Goal: Find specific page/section: Find specific page/section

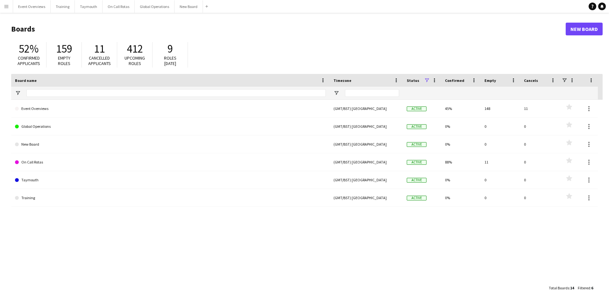
click at [6, 7] on app-icon "Menu" at bounding box center [6, 6] width 5 height 5
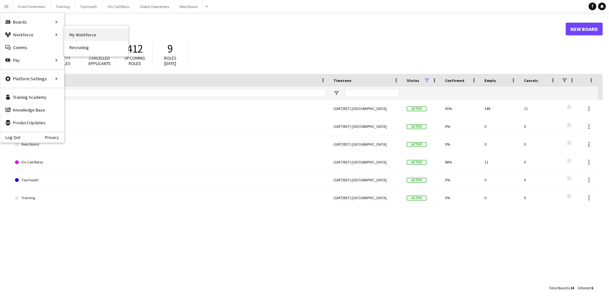
click at [80, 37] on link "My Workforce" at bounding box center [96, 34] width 64 height 13
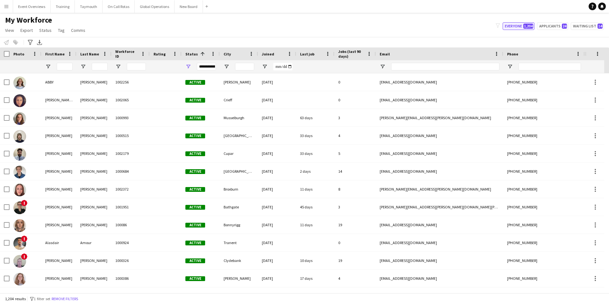
click at [511, 27] on button "Everyone 1,204" at bounding box center [519, 26] width 32 height 8
click at [62, 66] on input "First Name Filter Input" at bounding box center [65, 67] width 16 height 8
type input "*****"
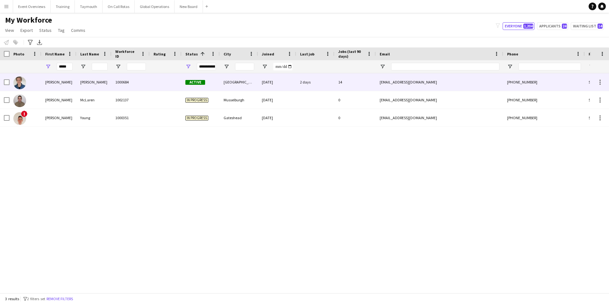
click at [46, 80] on div "[PERSON_NAME]" at bounding box center [58, 82] width 35 height 18
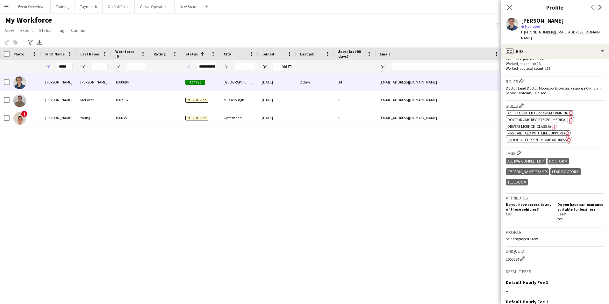
scroll to position [246, 0]
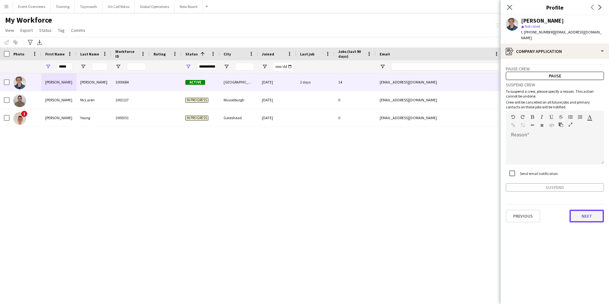
click at [585, 210] on button "Next" at bounding box center [586, 216] width 34 height 13
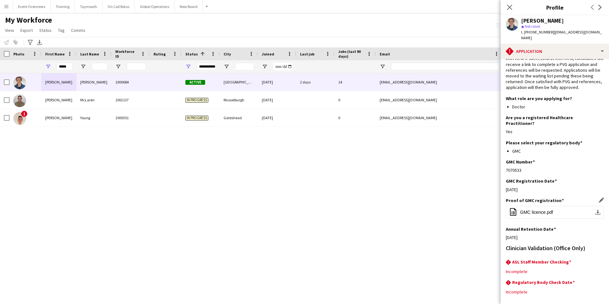
scroll to position [32, 0]
